Goal: Information Seeking & Learning: Learn about a topic

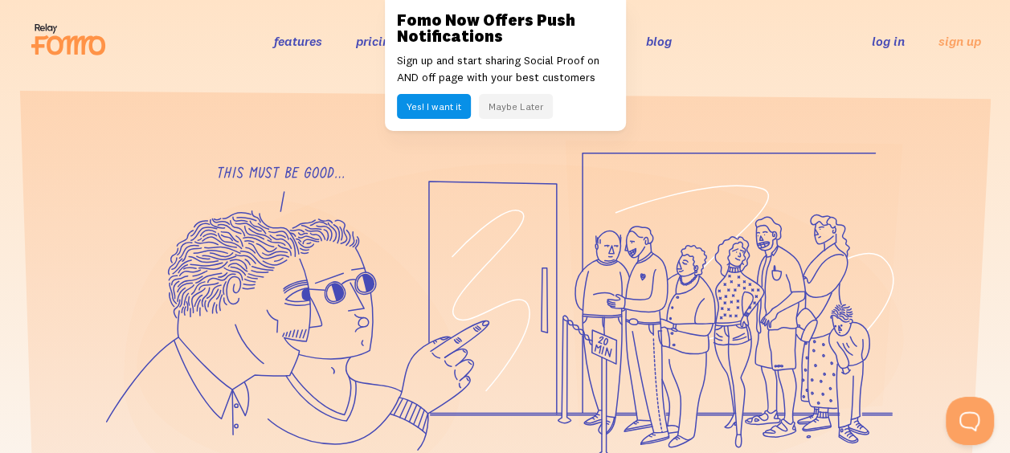
click at [6, 153] on div at bounding box center [505, 433] width 1010 height 587
click at [515, 111] on button "Maybe Later" at bounding box center [516, 106] width 74 height 25
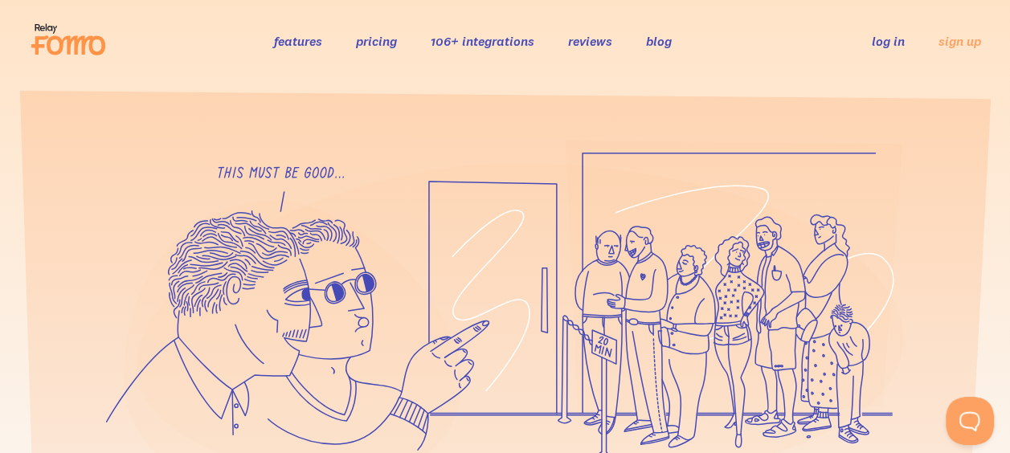
click at [308, 44] on link "features" at bounding box center [298, 41] width 48 height 16
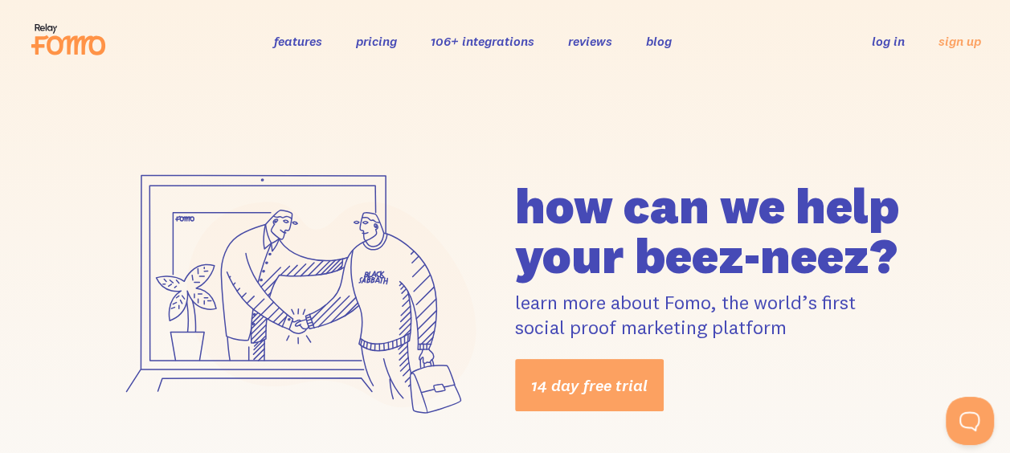
click at [378, 43] on link "pricing" at bounding box center [376, 41] width 41 height 16
